Goal: Task Accomplishment & Management: Use online tool/utility

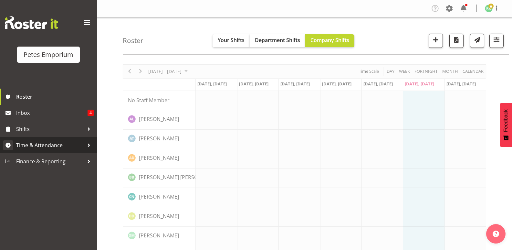
click at [55, 150] on span "Time & Attendance" at bounding box center [50, 145] width 68 height 10
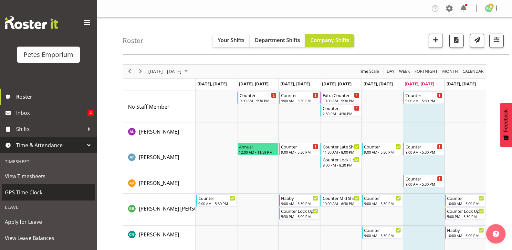
click at [33, 193] on span "GPS Time Clock" at bounding box center [48, 192] width 87 height 10
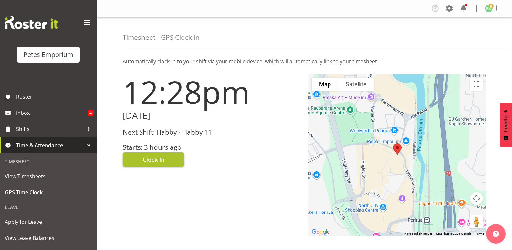
click at [159, 160] on span "Clock In" at bounding box center [154, 159] width 22 height 8
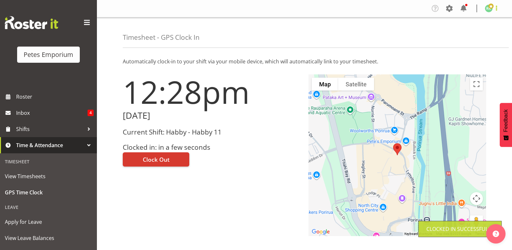
click at [497, 11] on span at bounding box center [497, 8] width 8 height 8
click at [465, 37] on link "Log Out" at bounding box center [470, 34] width 62 height 12
